Goal: Task Accomplishment & Management: Use online tool/utility

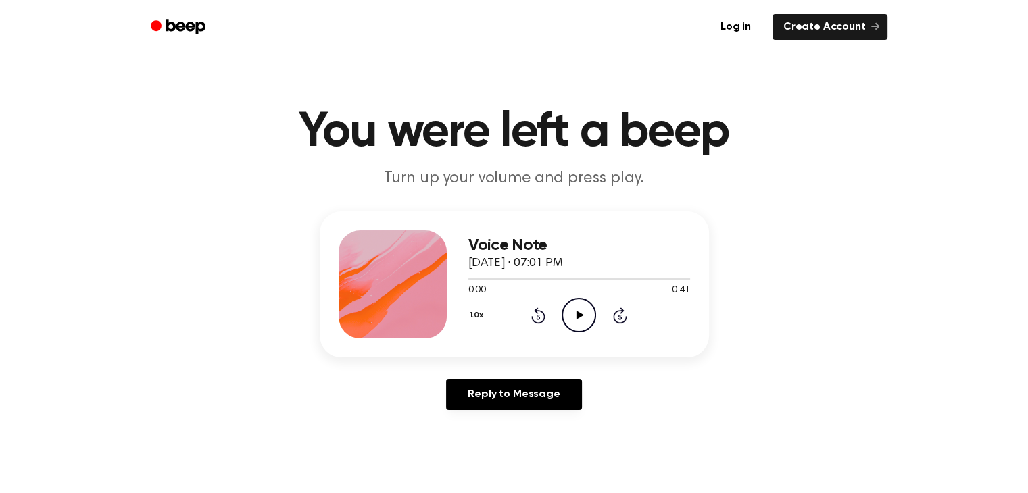
click at [572, 311] on icon "Play Audio" at bounding box center [579, 315] width 34 height 34
click at [741, 26] on link "Log in" at bounding box center [735, 26] width 57 height 31
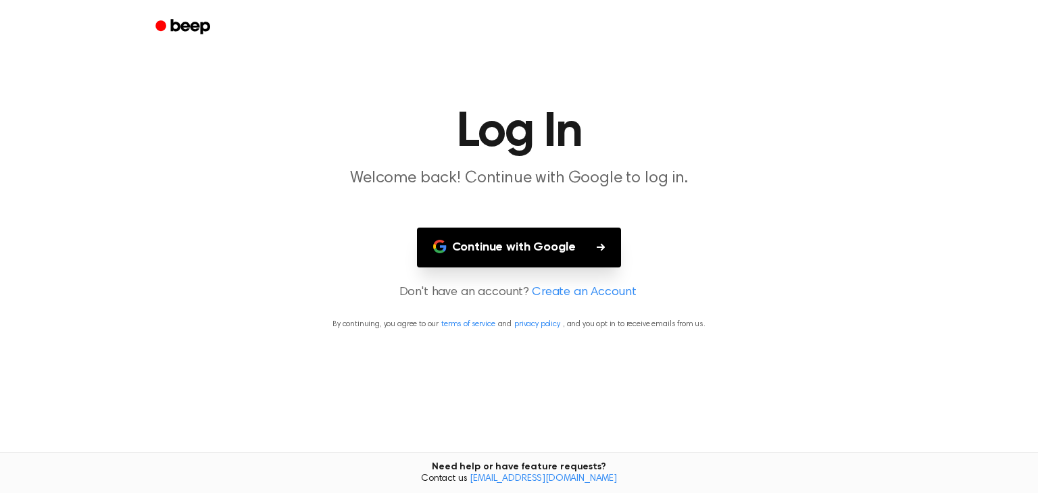
click at [527, 247] on button "Continue with Google" at bounding box center [519, 248] width 205 height 40
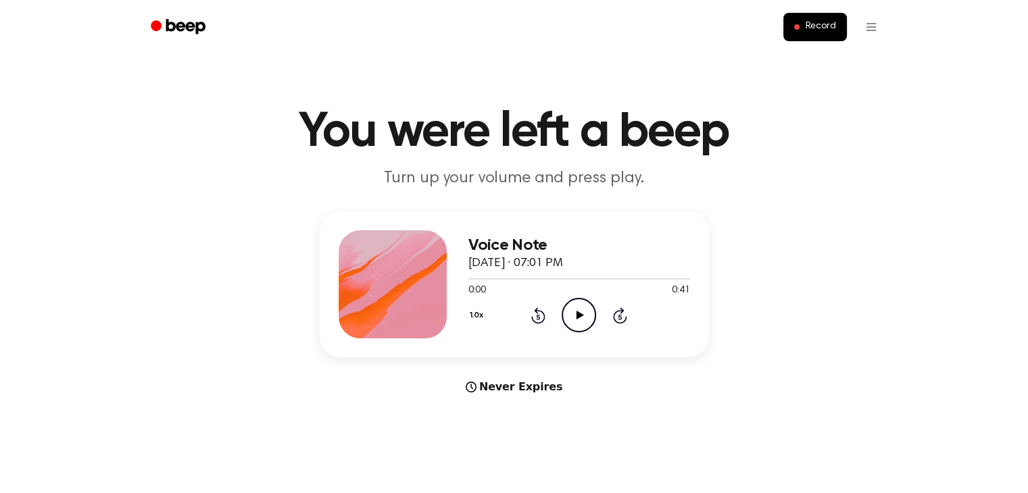
click at [579, 314] on icon at bounding box center [580, 315] width 7 height 9
click at [435, 58] on main "You were left a beep Turn up your volume and press play. Voice Note September 1…" at bounding box center [514, 404] width 1028 height 808
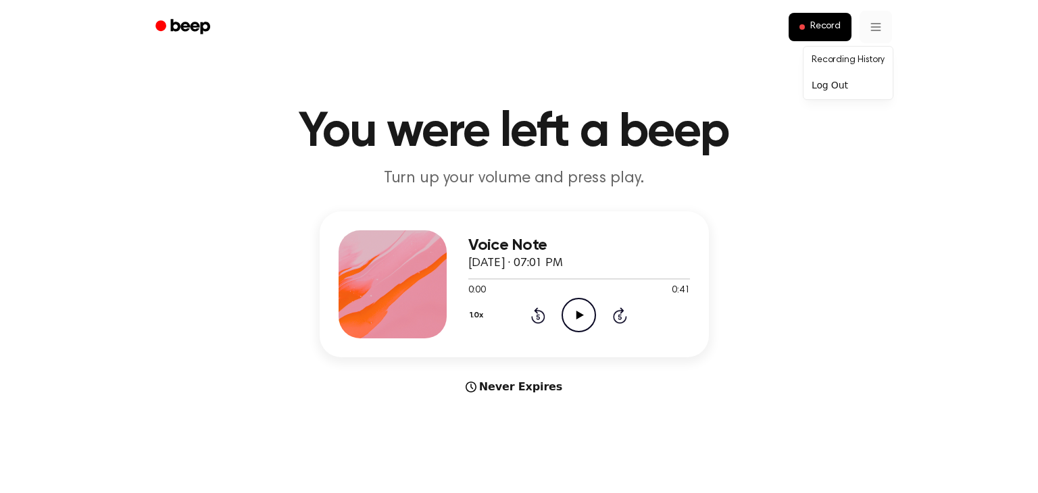
click at [864, 59] on link "Recording History" at bounding box center [848, 60] width 84 height 22
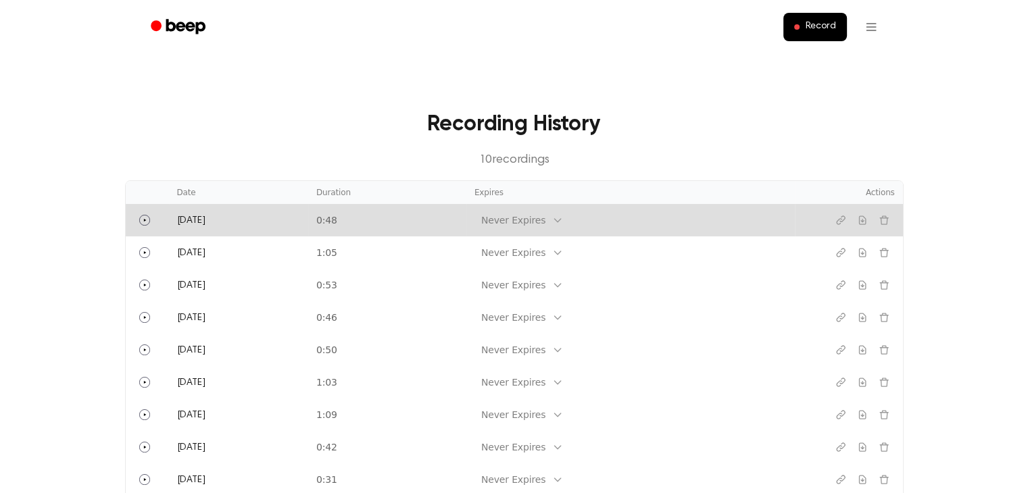
click at [430, 212] on td "0:48" at bounding box center [387, 220] width 158 height 32
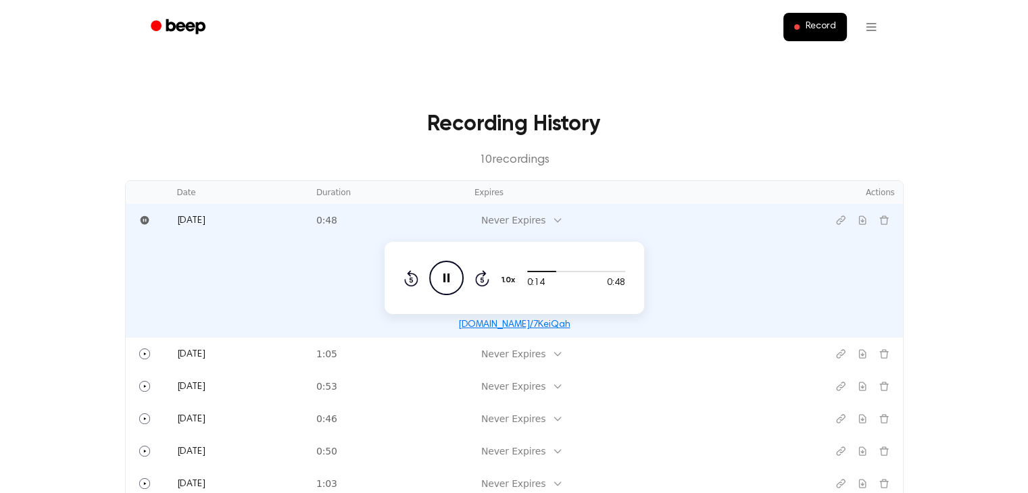
click at [358, 149] on div "Recording History 10 recording s" at bounding box center [514, 139] width 779 height 62
click at [446, 277] on icon "Pause Audio" at bounding box center [446, 278] width 34 height 34
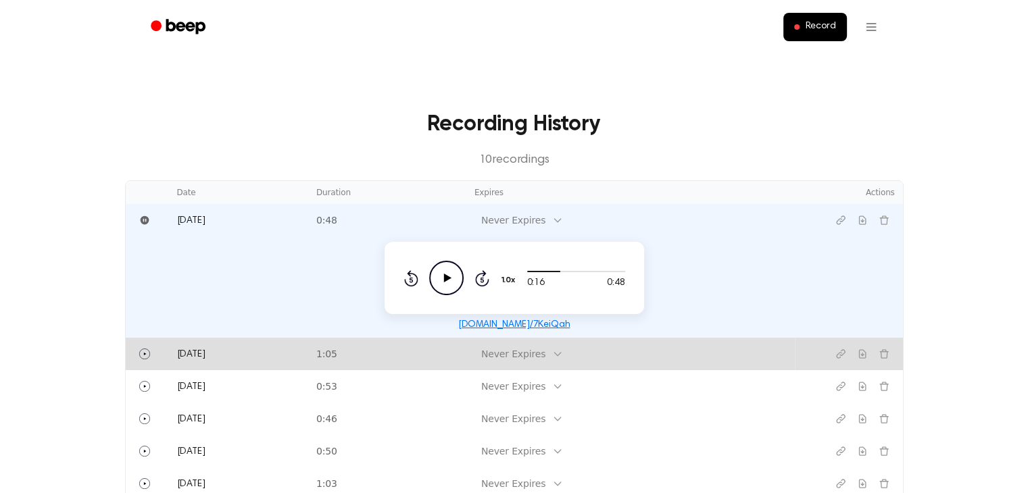
click at [422, 359] on td "1:05" at bounding box center [387, 354] width 158 height 32
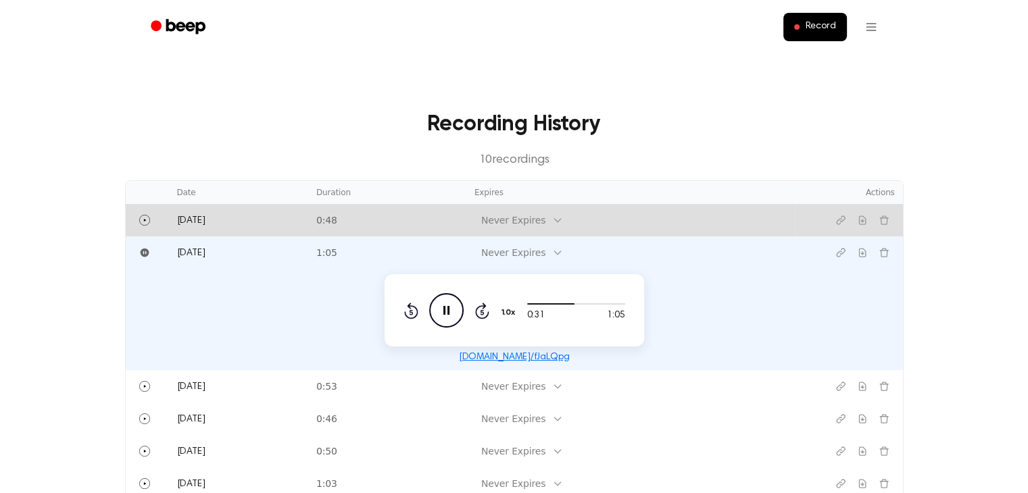
click at [390, 220] on td "0:48" at bounding box center [387, 220] width 158 height 32
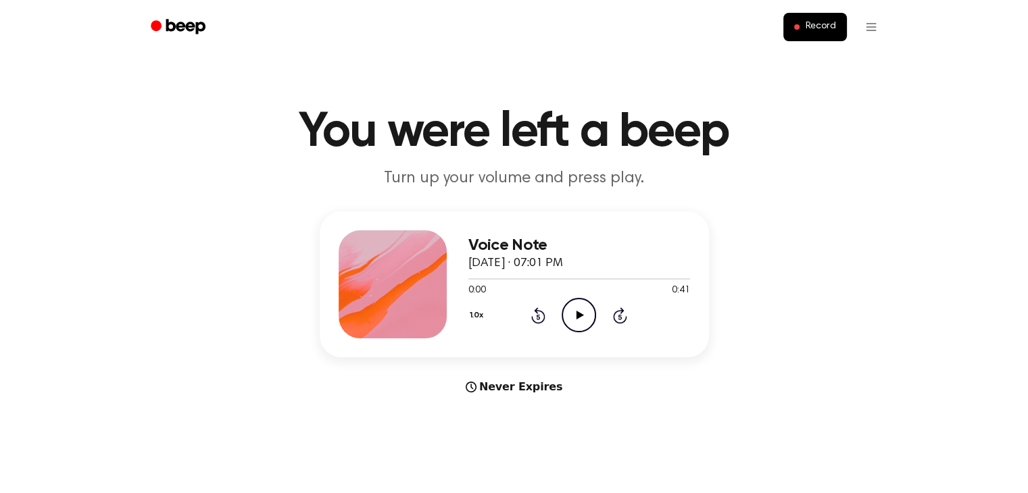
click at [581, 314] on icon at bounding box center [580, 315] width 7 height 9
click at [175, 22] on icon "Beep" at bounding box center [179, 27] width 57 height 20
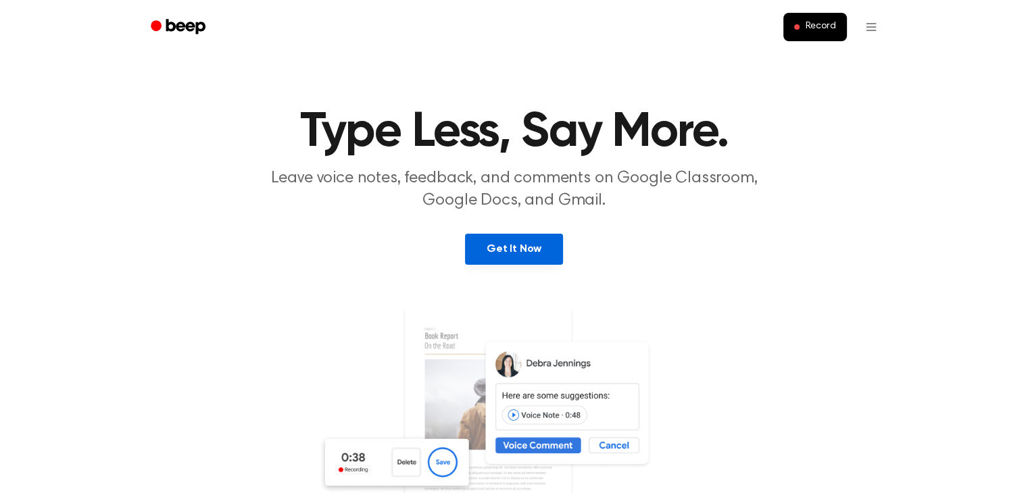
click at [512, 246] on link "Get It Now" at bounding box center [514, 249] width 98 height 31
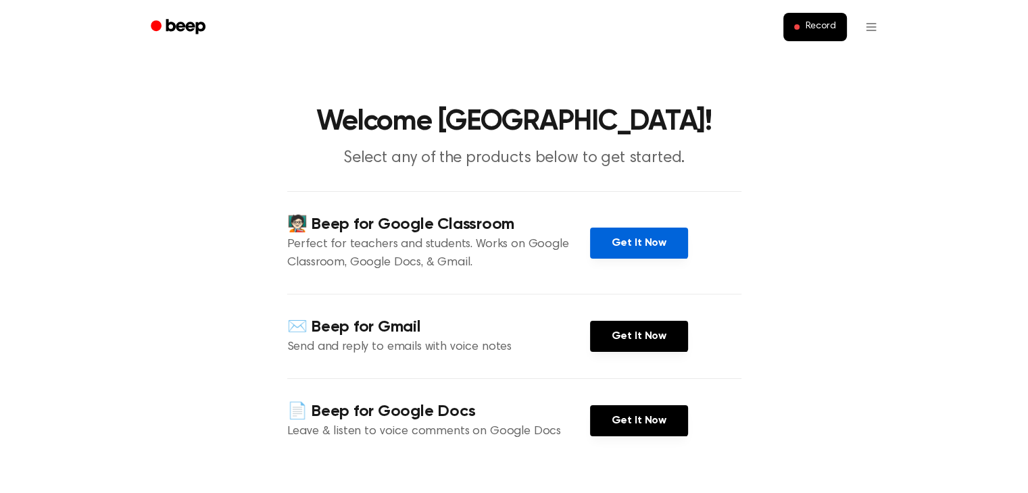
click at [635, 245] on link "Get It Now" at bounding box center [639, 243] width 98 height 31
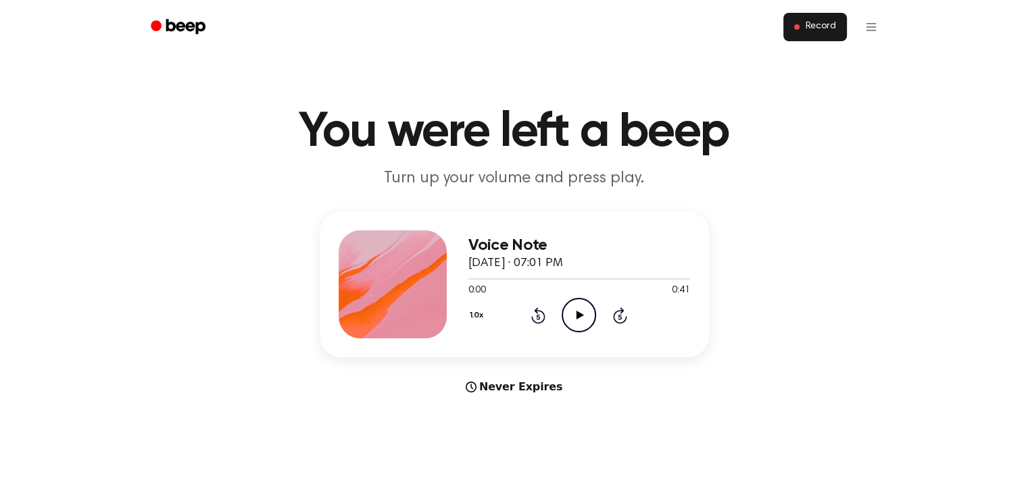
click at [817, 28] on span "Record" at bounding box center [820, 27] width 30 height 12
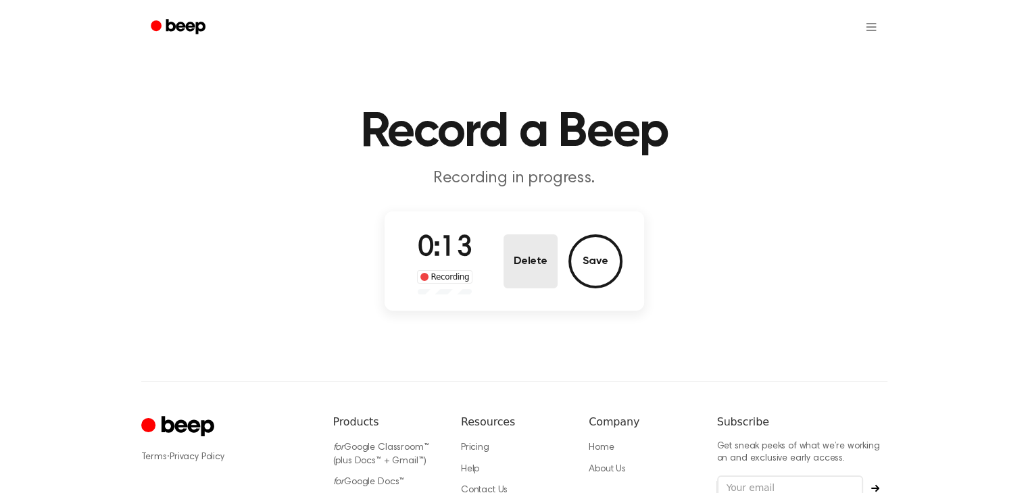
click at [530, 258] on button "Delete" at bounding box center [531, 262] width 54 height 54
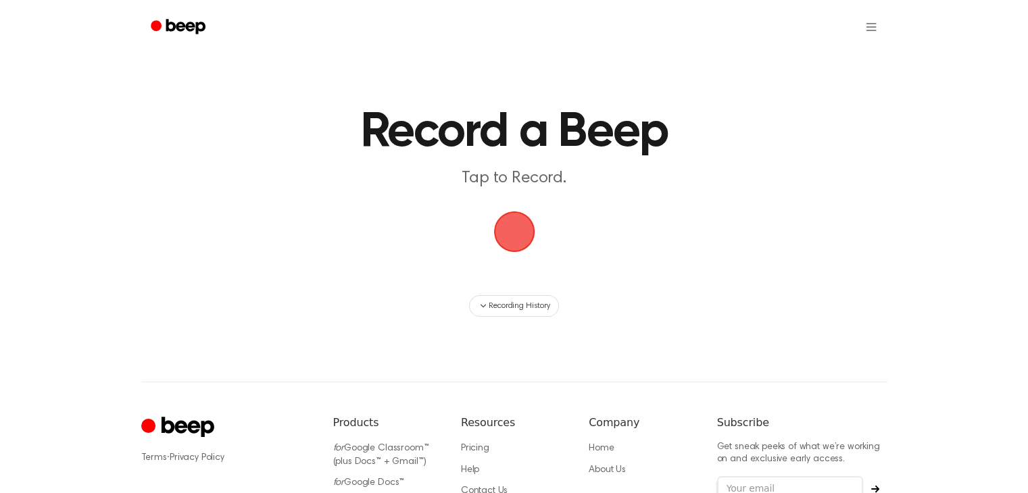
click at [515, 236] on span "button" at bounding box center [514, 232] width 46 height 46
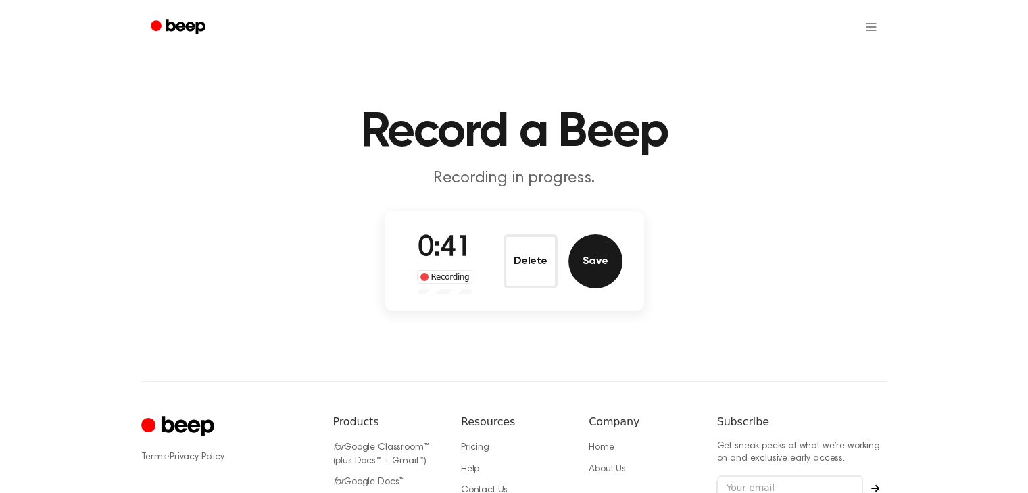
click at [593, 262] on button "Save" at bounding box center [595, 262] width 54 height 54
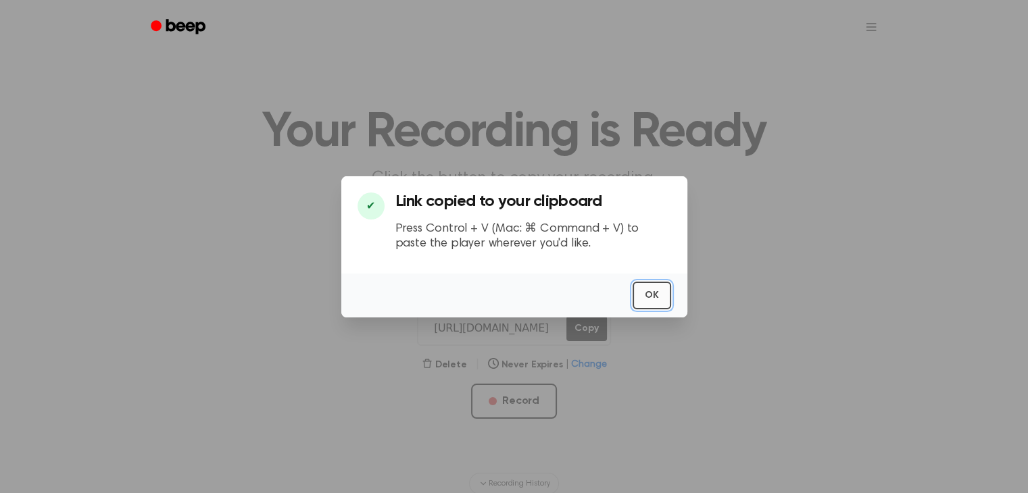
click at [650, 290] on button "OK" at bounding box center [652, 296] width 39 height 28
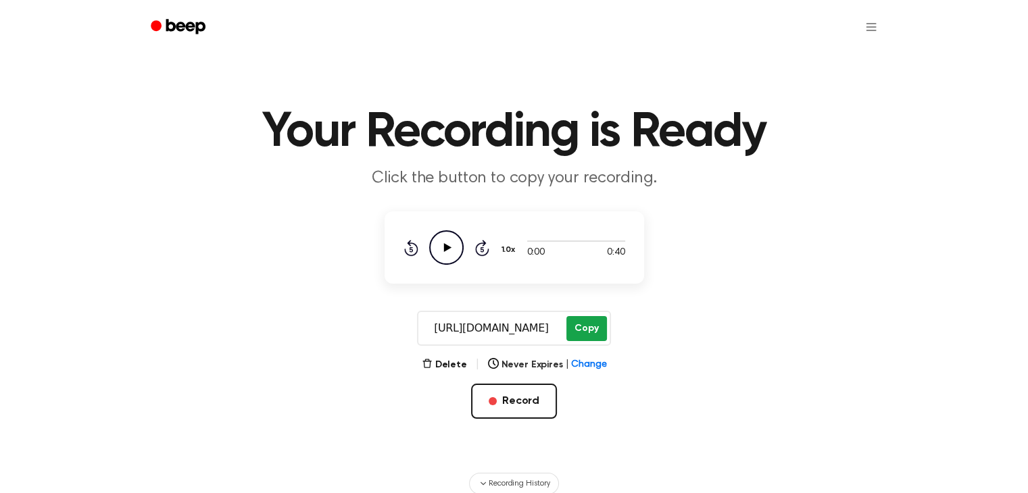
click at [584, 328] on button "Copy" at bounding box center [586, 328] width 40 height 25
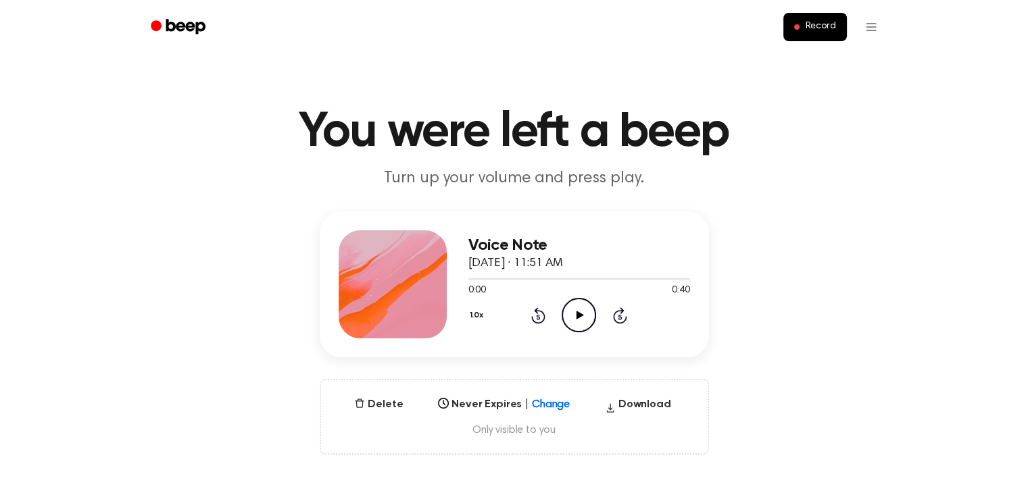
click at [579, 313] on icon at bounding box center [580, 315] width 7 height 9
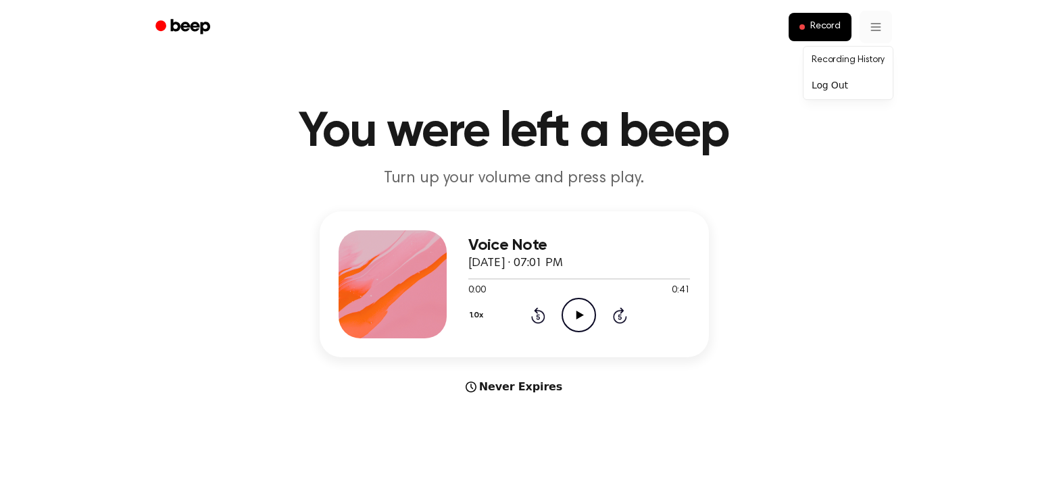
click at [869, 57] on link "Recording History" at bounding box center [848, 60] width 84 height 22
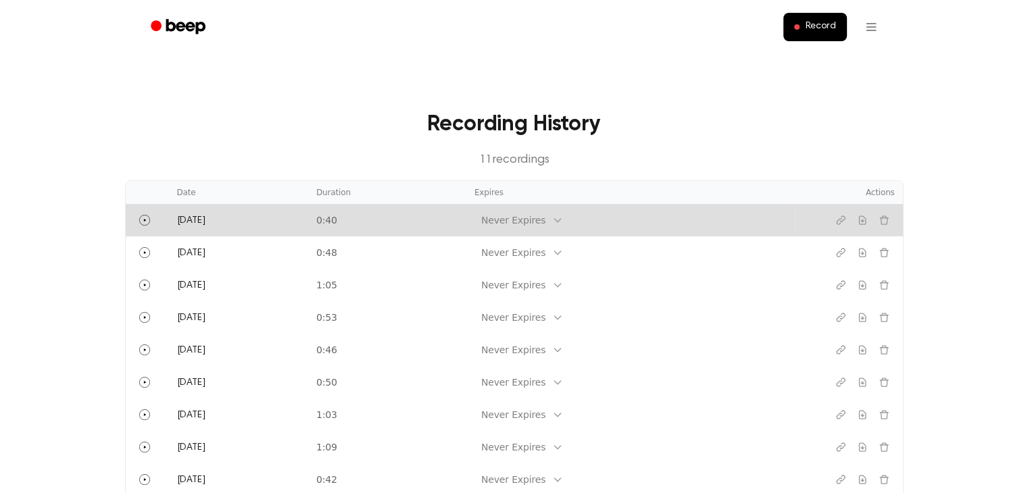
click at [403, 224] on td "0:40" at bounding box center [387, 220] width 158 height 32
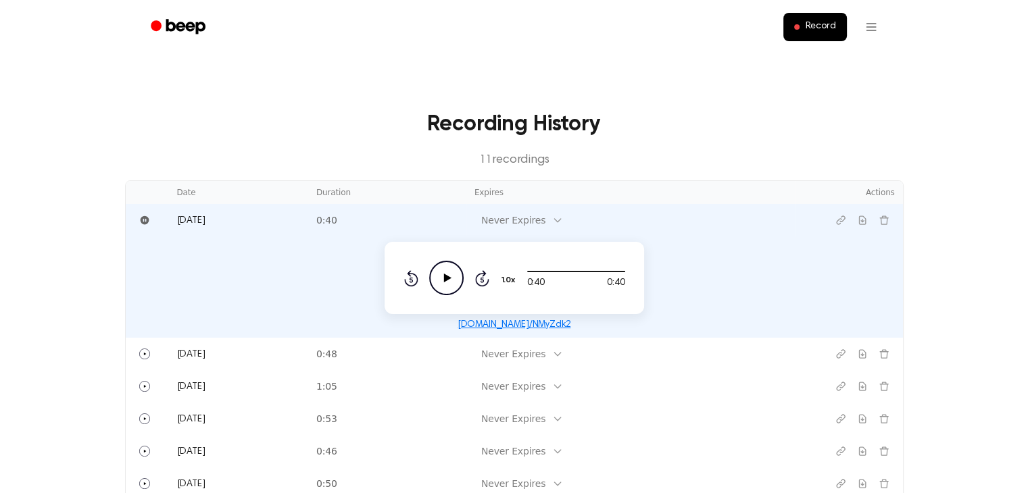
click at [365, 33] on ul "Record" at bounding box center [557, 27] width 659 height 32
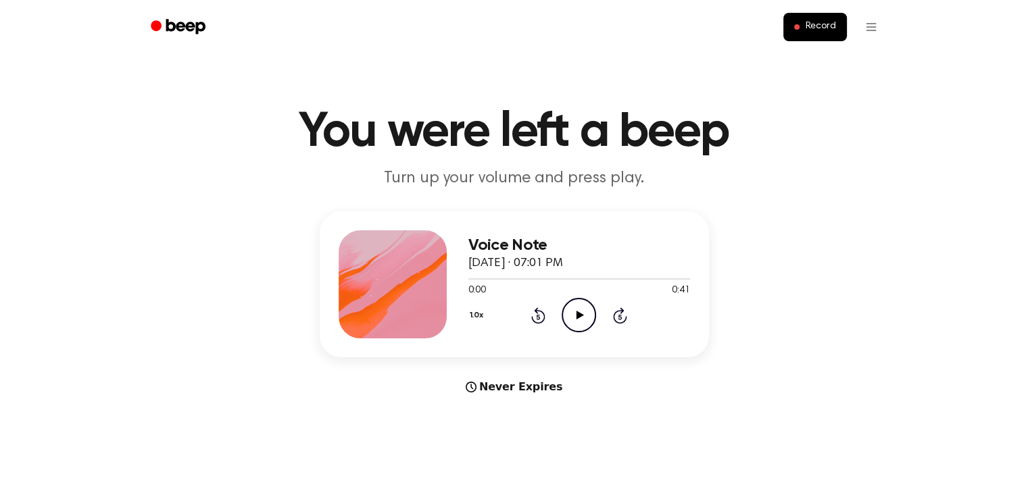
click at [579, 314] on icon at bounding box center [580, 315] width 7 height 9
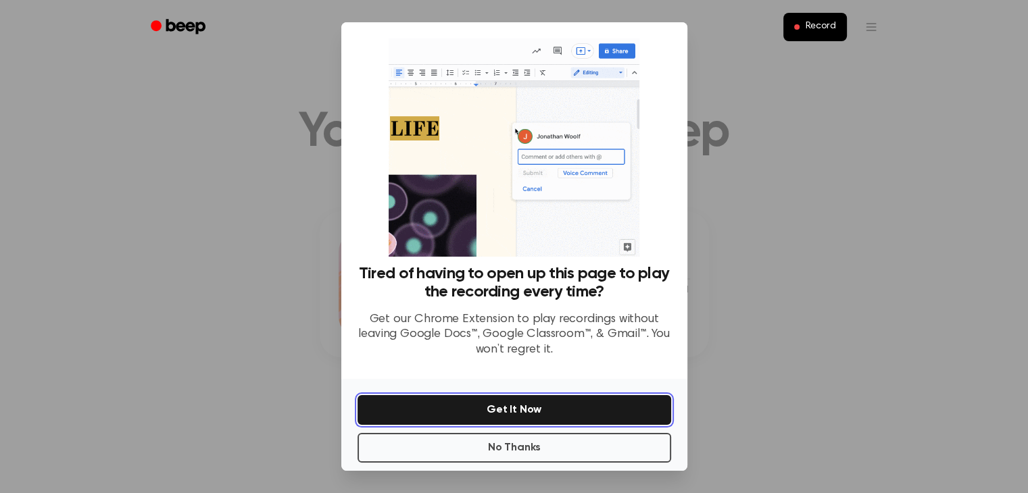
click at [514, 406] on button "Get It Now" at bounding box center [515, 410] width 314 height 30
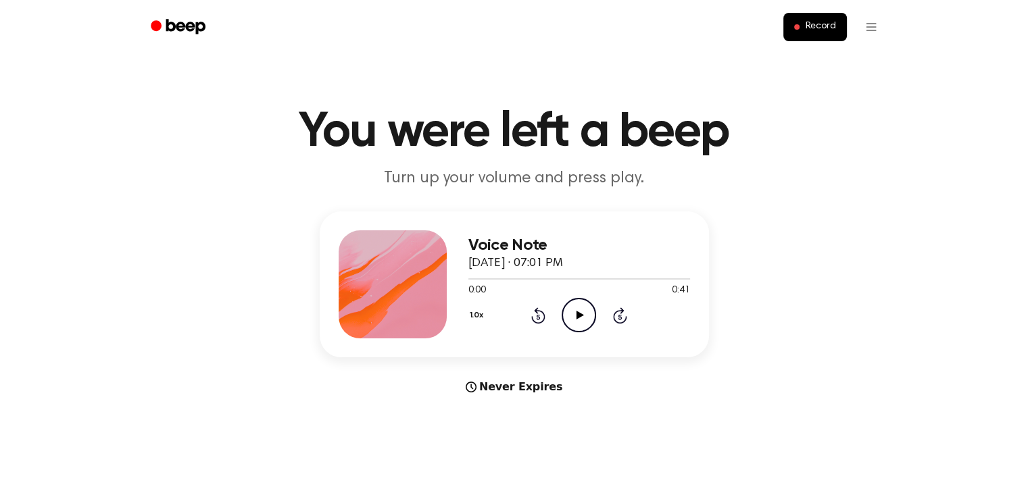
click at [580, 314] on icon at bounding box center [580, 315] width 7 height 9
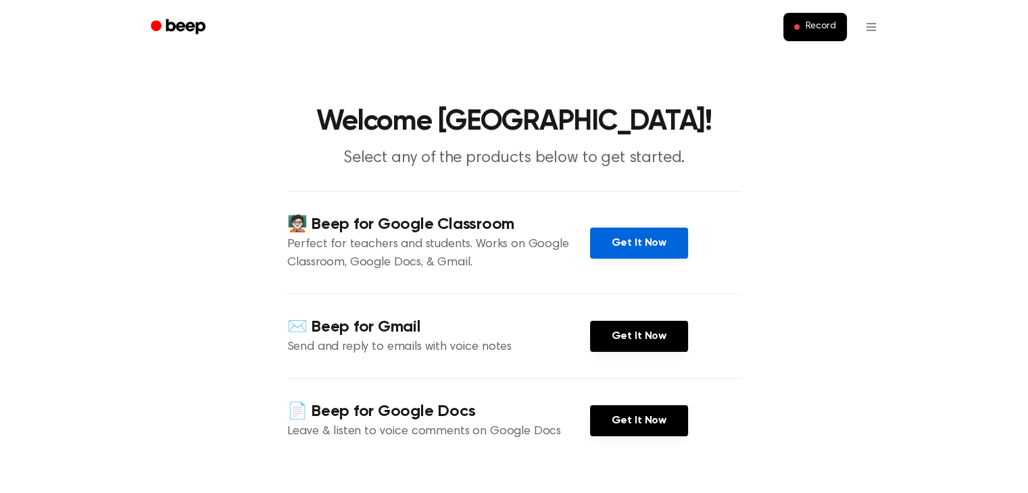
click at [634, 238] on link "Get It Now" at bounding box center [639, 243] width 98 height 31
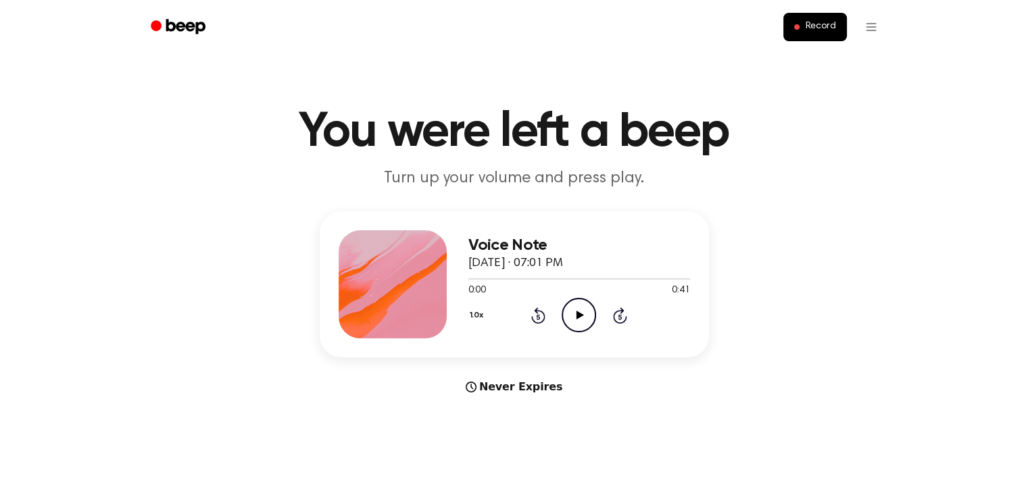
click at [577, 313] on icon at bounding box center [580, 315] width 7 height 9
